Goal: Check status: Check status

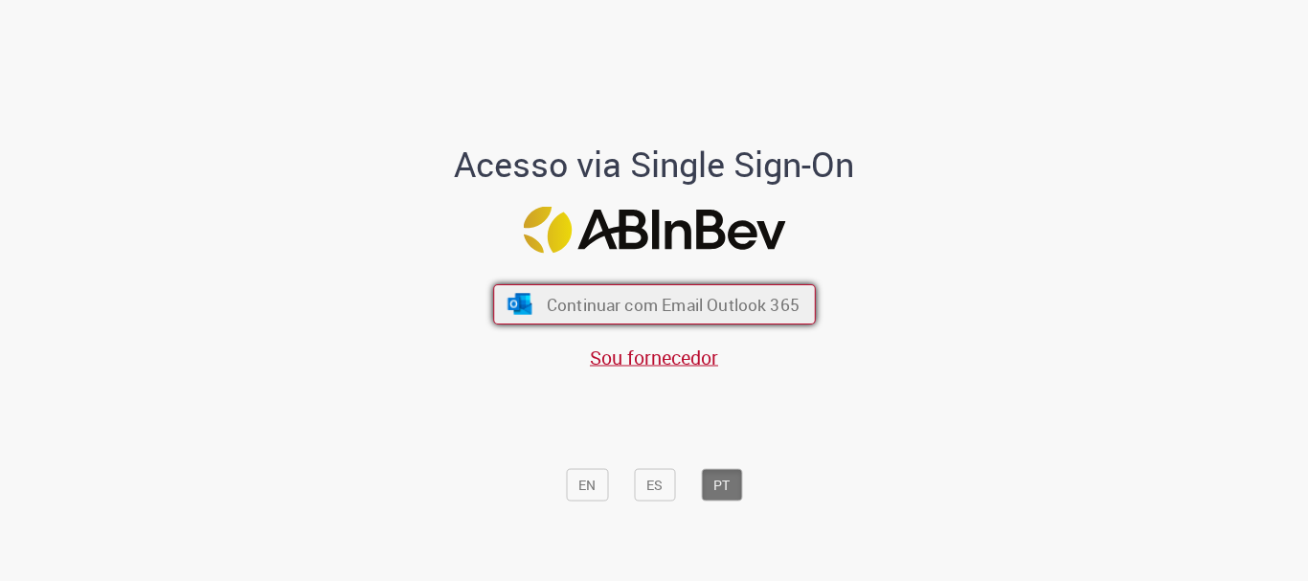
click at [641, 305] on span "Continuar com Email Outlook 365" at bounding box center [672, 305] width 253 height 22
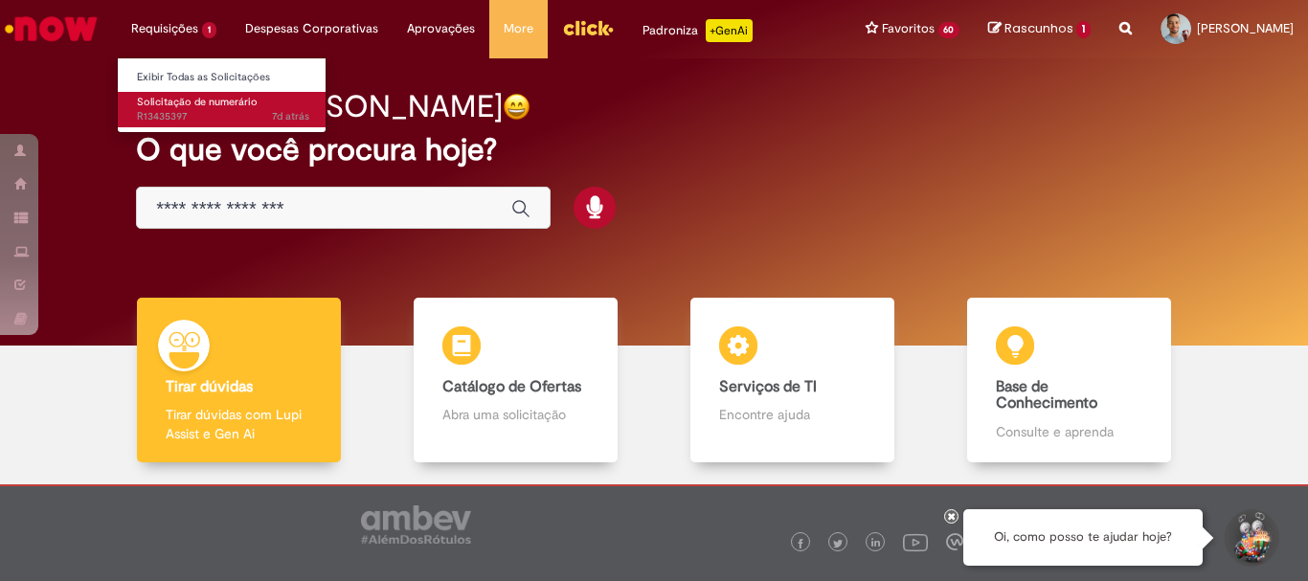
click at [169, 121] on span "7d atrás 7 dias atrás R13435397" at bounding box center [223, 116] width 172 height 15
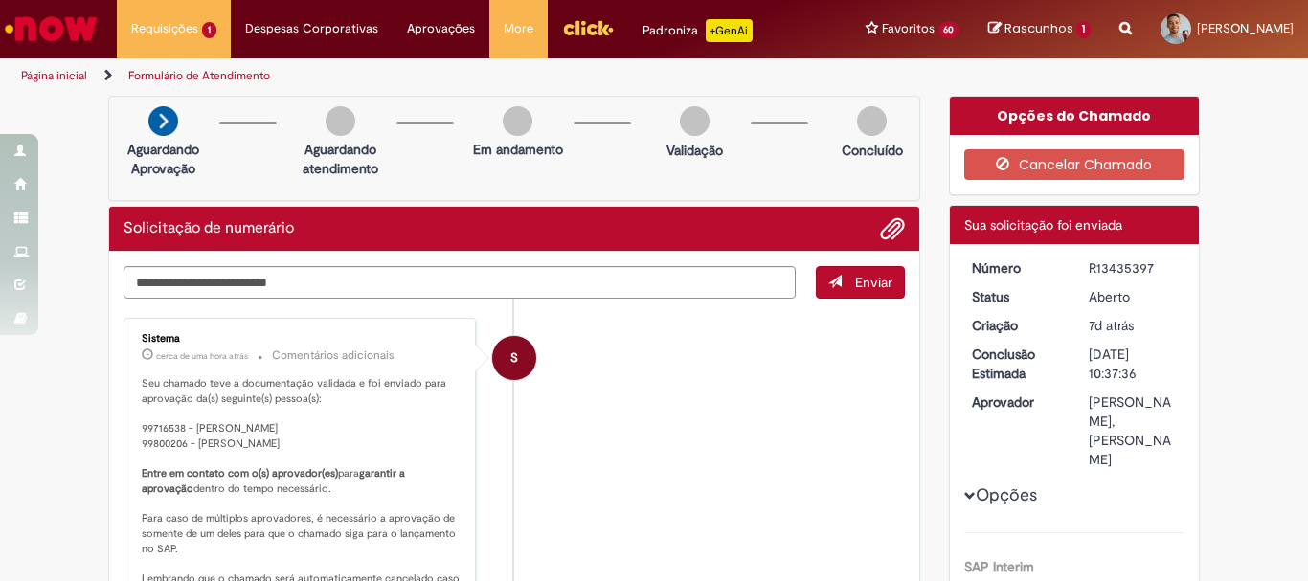
click at [1113, 278] on div "R13435397" at bounding box center [1133, 268] width 89 height 19
copy div "R13435397"
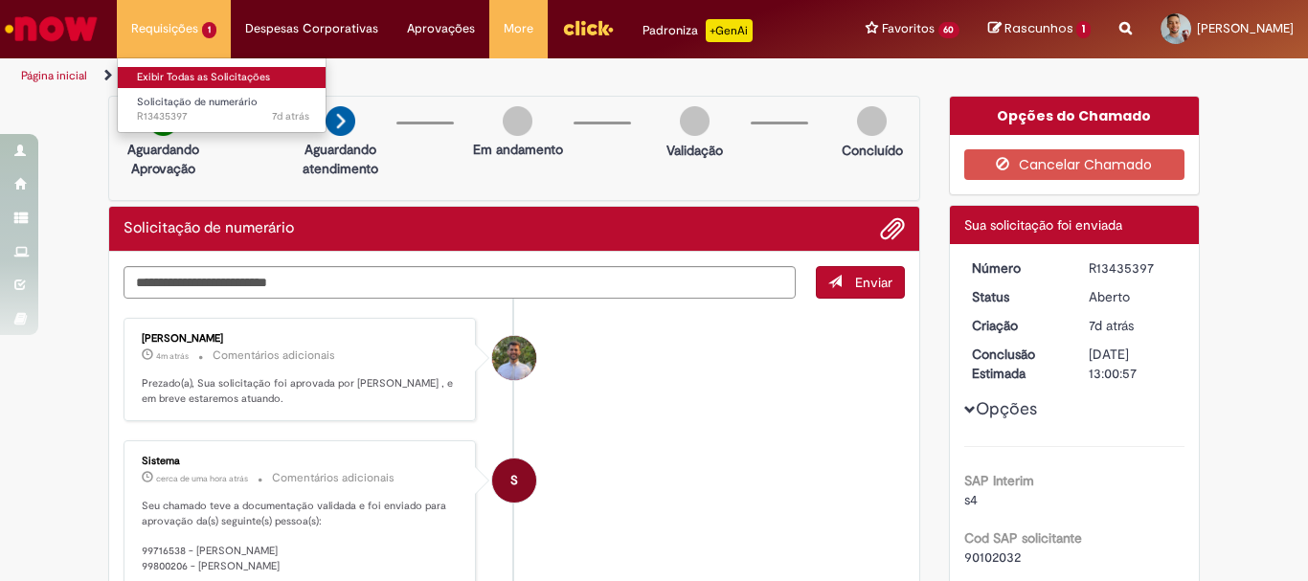
click at [179, 79] on link "Exibir Todas as Solicitações" at bounding box center [223, 77] width 211 height 21
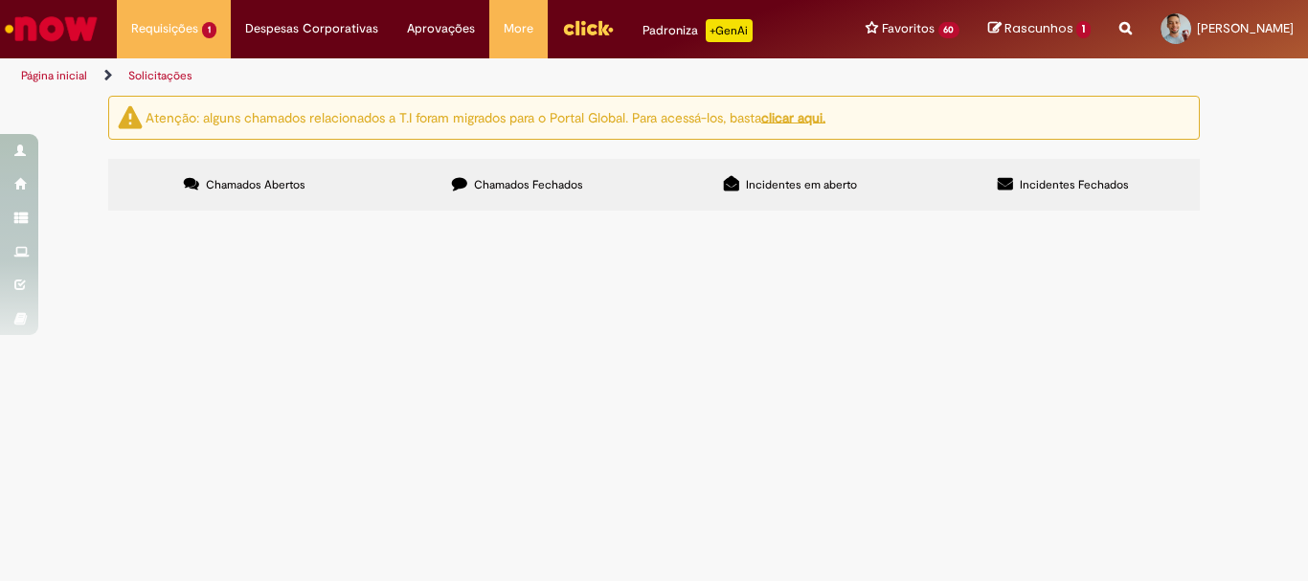
click at [694, 500] on main "Solicitações Atenção: alguns chamados relacionados a T.I foram migrados para o …" at bounding box center [654, 338] width 1308 height 486
